Goal: Task Accomplishment & Management: Manage account settings

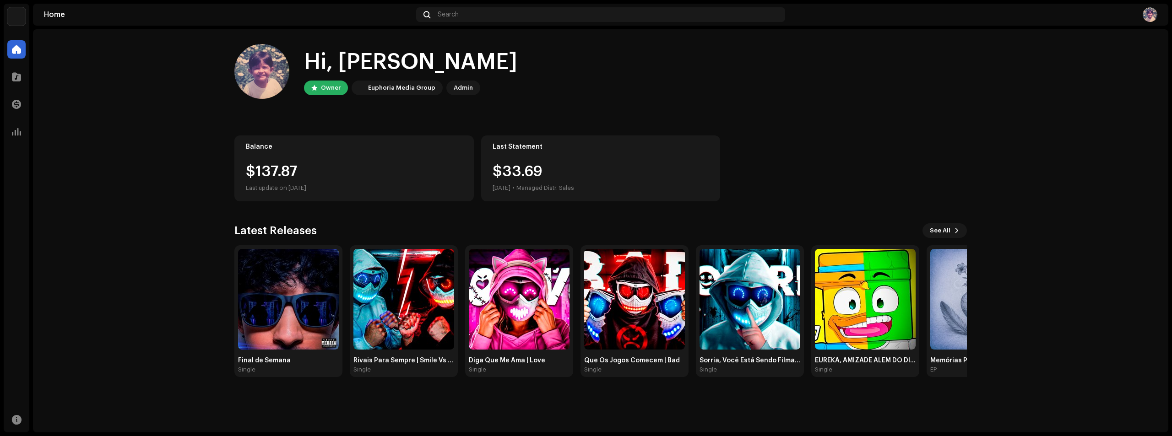
click at [22, 14] on img at bounding box center [16, 16] width 18 height 18
click at [107, 21] on button at bounding box center [109, 20] width 11 height 11
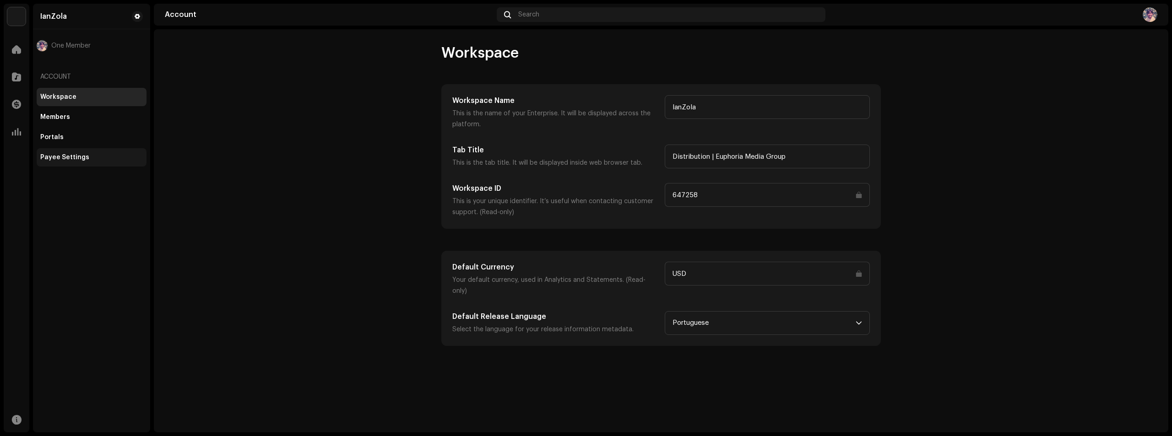
click at [75, 161] on div "Payee Settings" at bounding box center [64, 157] width 49 height 7
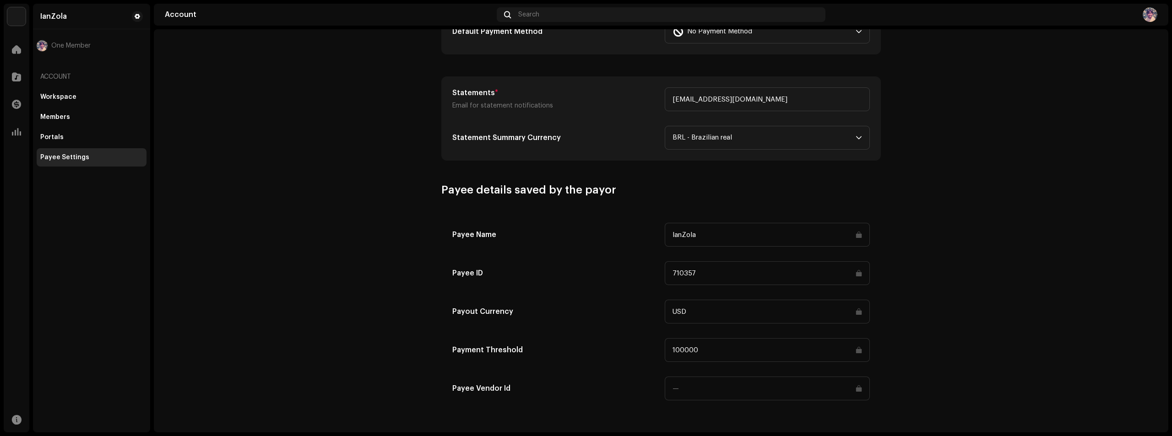
scroll to position [325, 0]
click at [55, 91] on div "Workspace" at bounding box center [92, 97] width 110 height 18
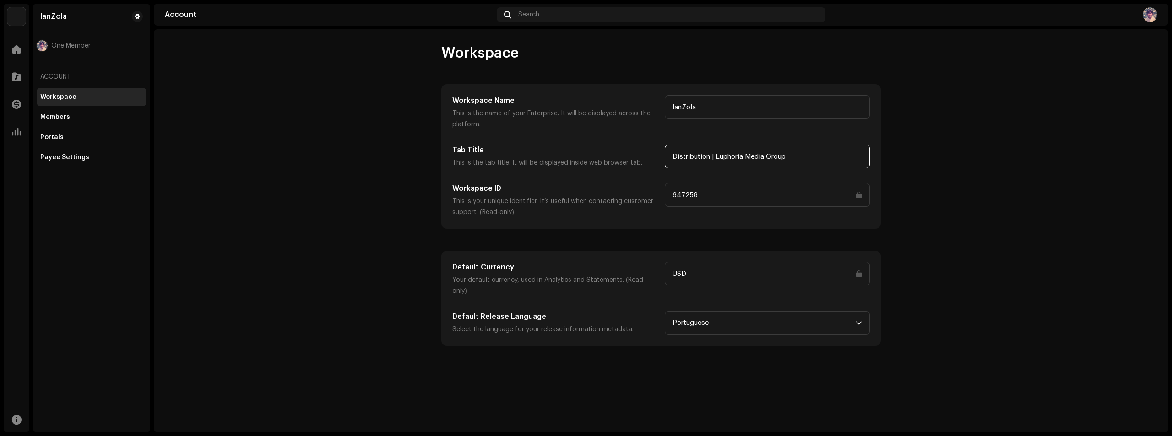
click at [676, 156] on input "Distribution | Euphoria Media Group" at bounding box center [767, 157] width 205 height 24
type input "IanZola | Euphoria Media Group"
click at [698, 407] on span "Save Changes" at bounding box center [687, 408] width 47 height 18
click at [461, 311] on h5 "Default Release Language" at bounding box center [555, 316] width 205 height 11
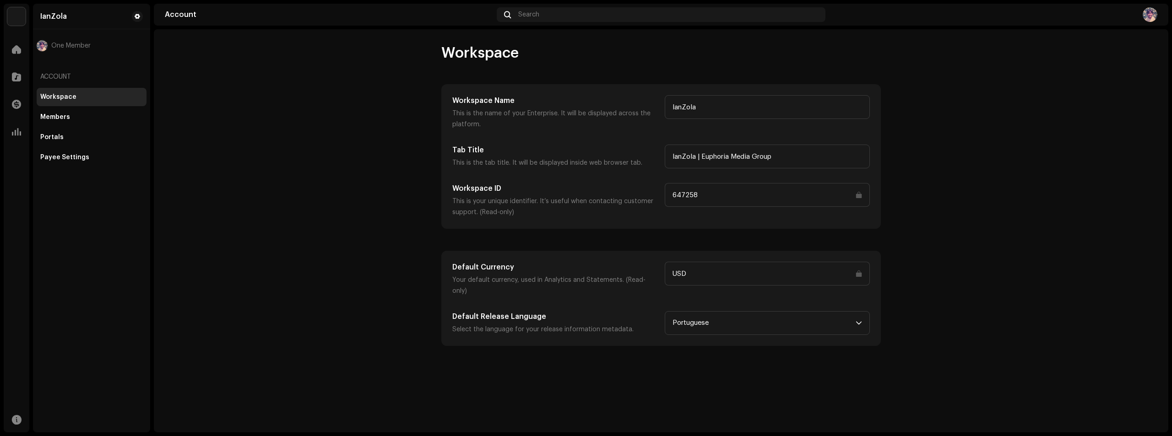
drag, startPoint x: 249, startPoint y: 99, endPoint x: 247, endPoint y: 91, distance: 8.6
click at [249, 92] on account-workspace "Workspace Workspace Name This is the name of your Enterprise. It will be displa…" at bounding box center [661, 195] width 1015 height 302
click at [11, 45] on div at bounding box center [16, 49] width 18 height 18
